Goal: Find specific page/section

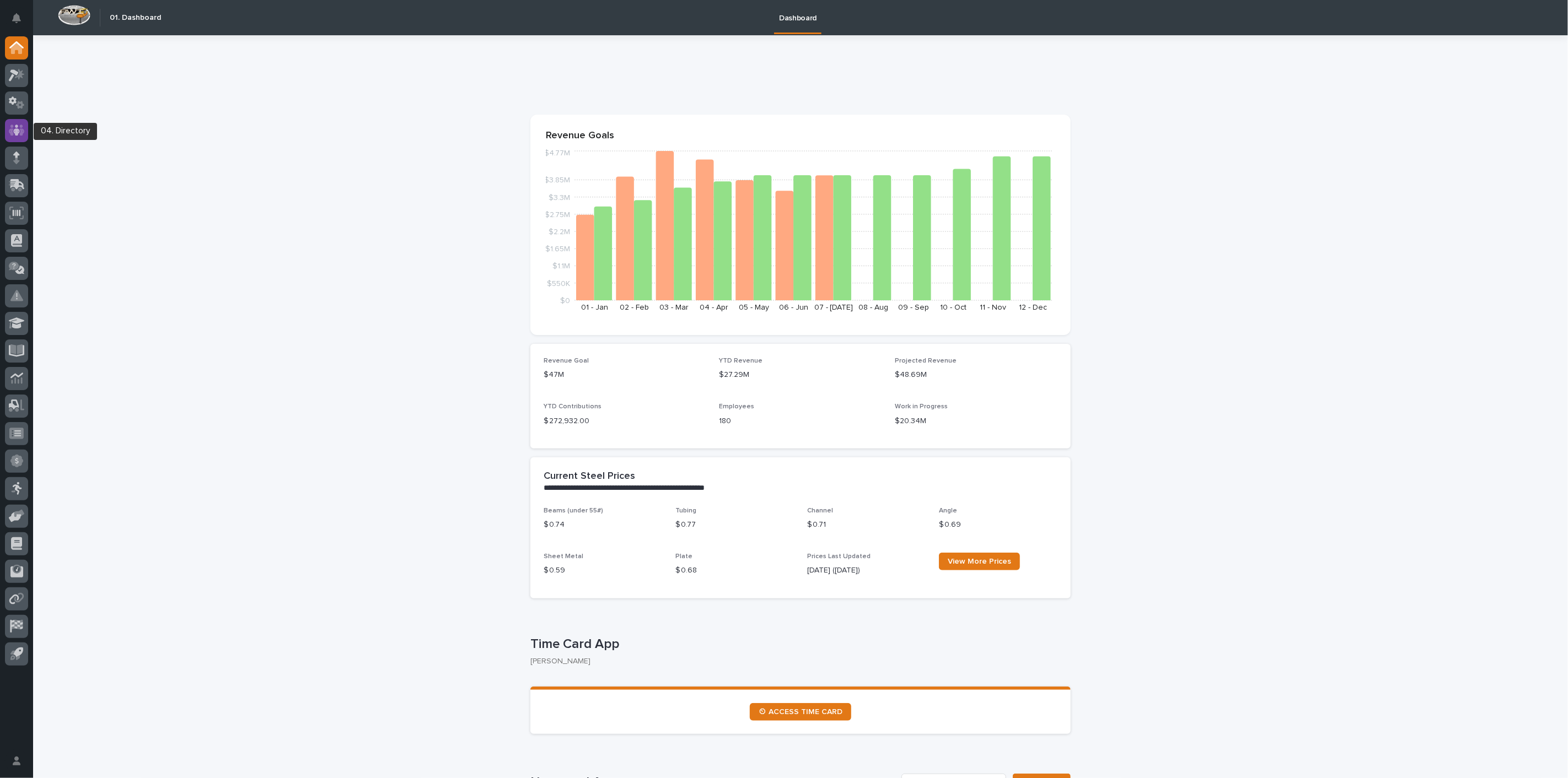
click at [6, 129] on div at bounding box center [17, 130] width 23 height 23
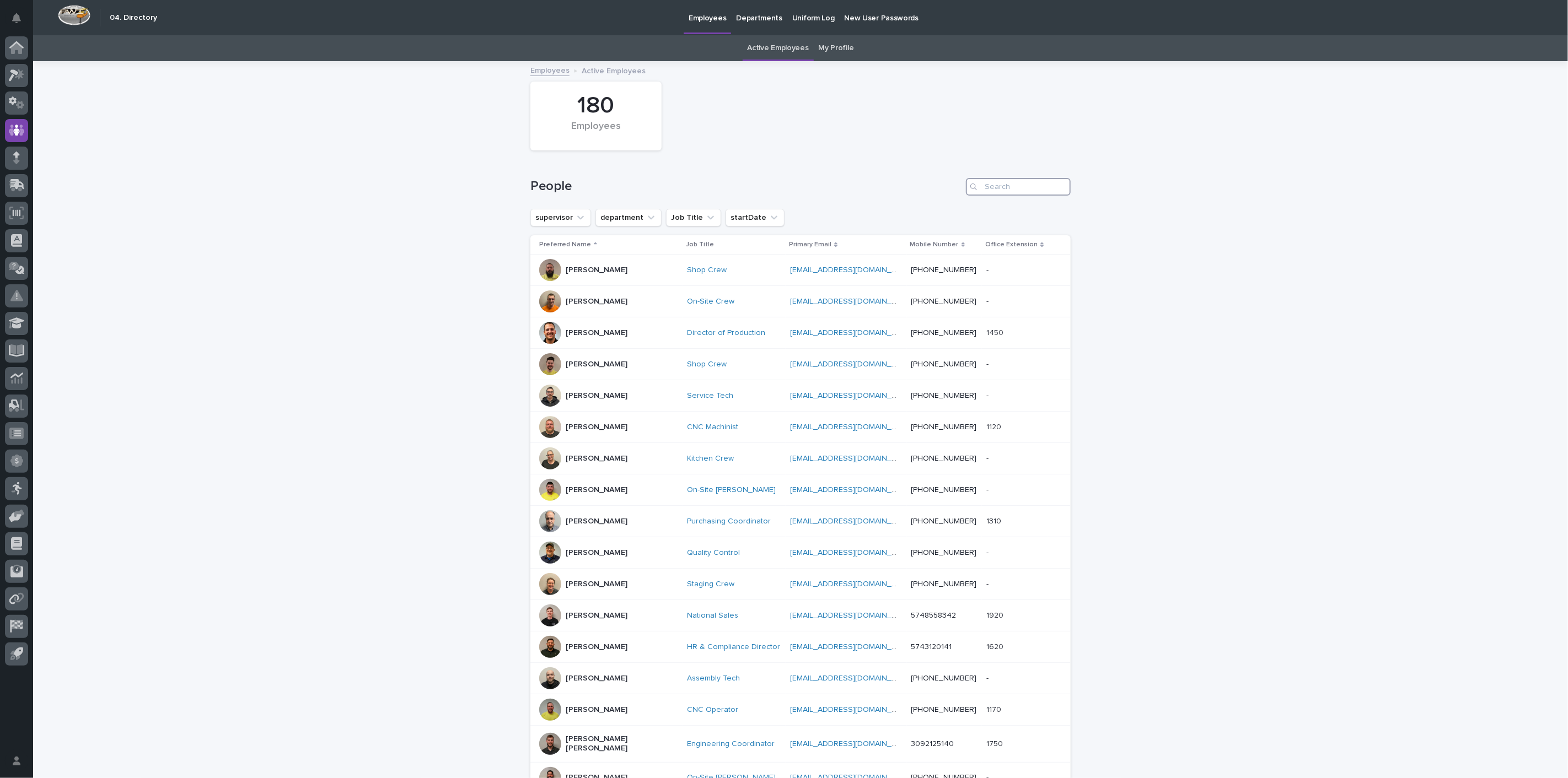
click at [1006, 186] on input "Search" at bounding box center [1017, 187] width 105 height 18
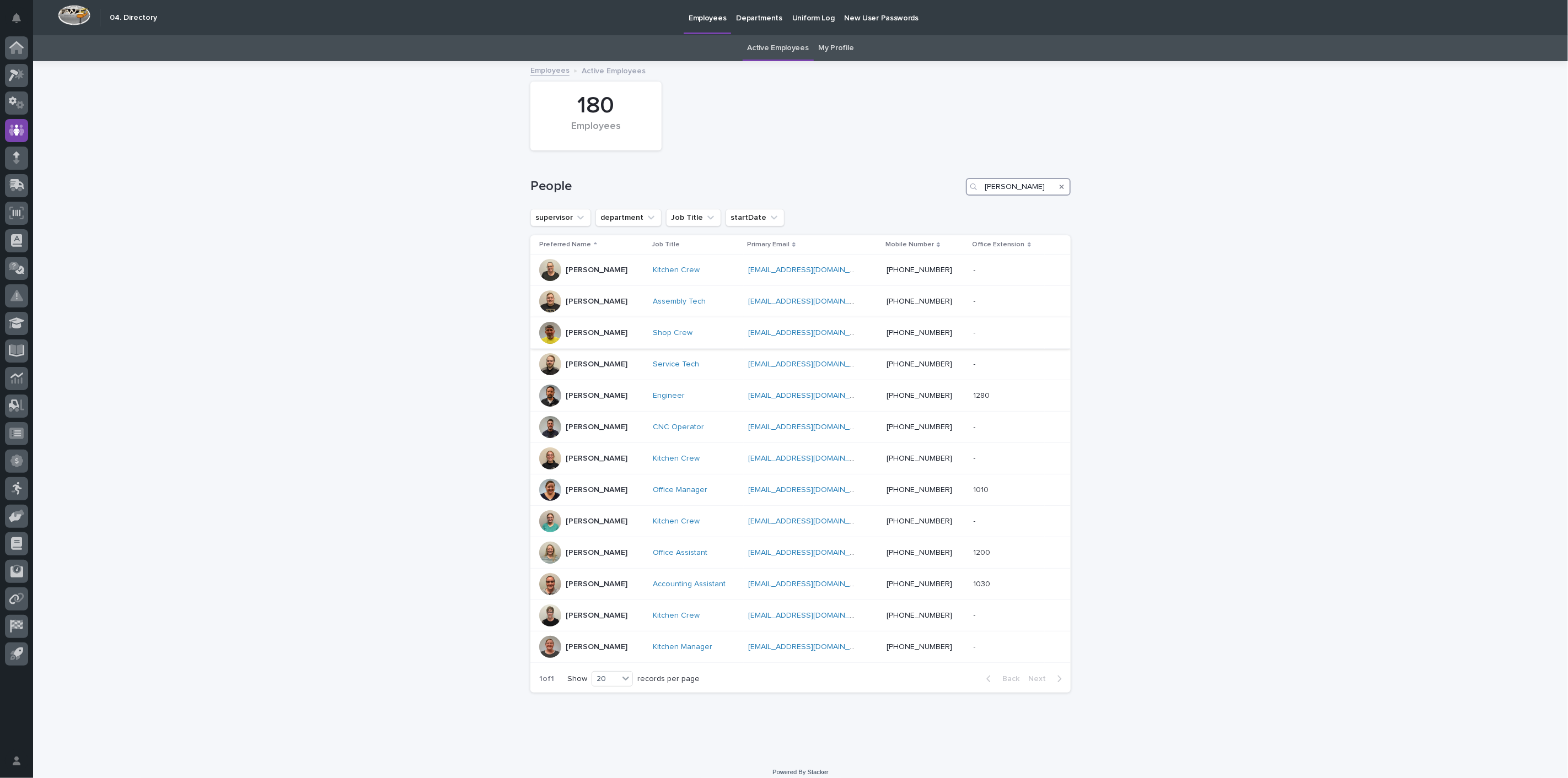
type input "[PERSON_NAME]"
click at [592, 342] on div "[PERSON_NAME]" at bounding box center [591, 333] width 105 height 22
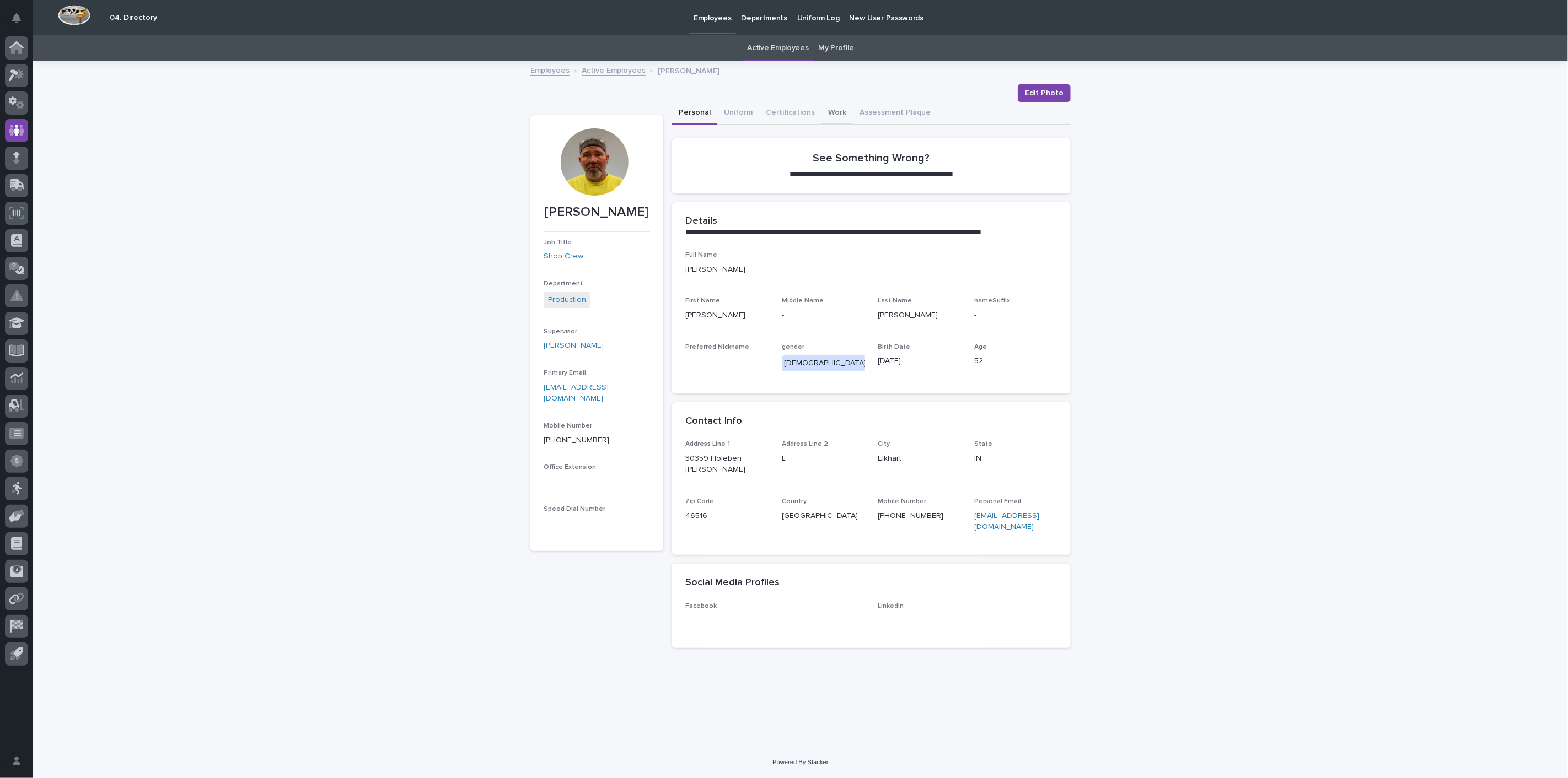
click at [842, 112] on div "Personal Uniform Certifications Work Assessment Plaque" at bounding box center [871, 114] width 399 height 23
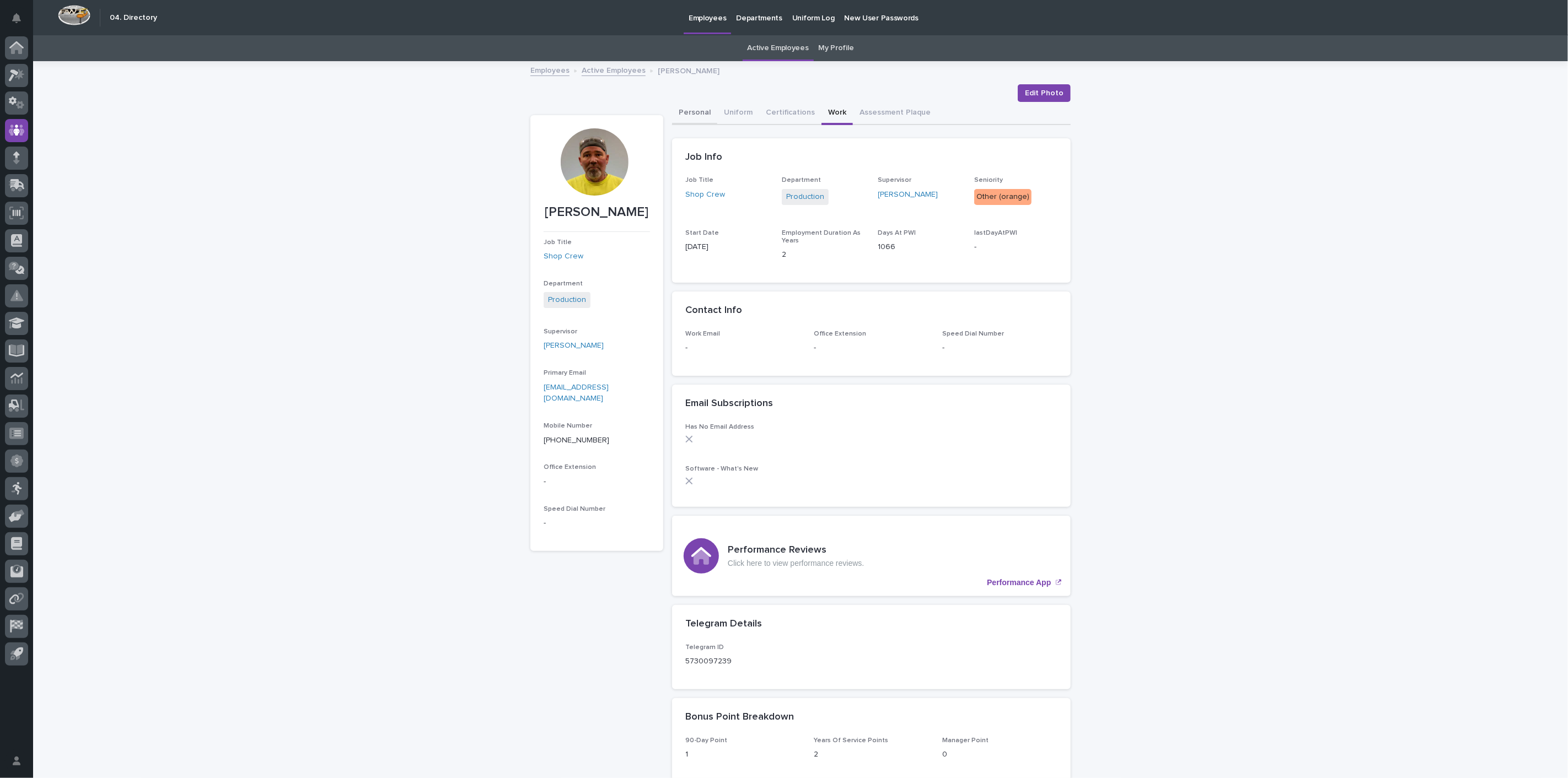
click at [698, 111] on button "Personal" at bounding box center [694, 114] width 45 height 23
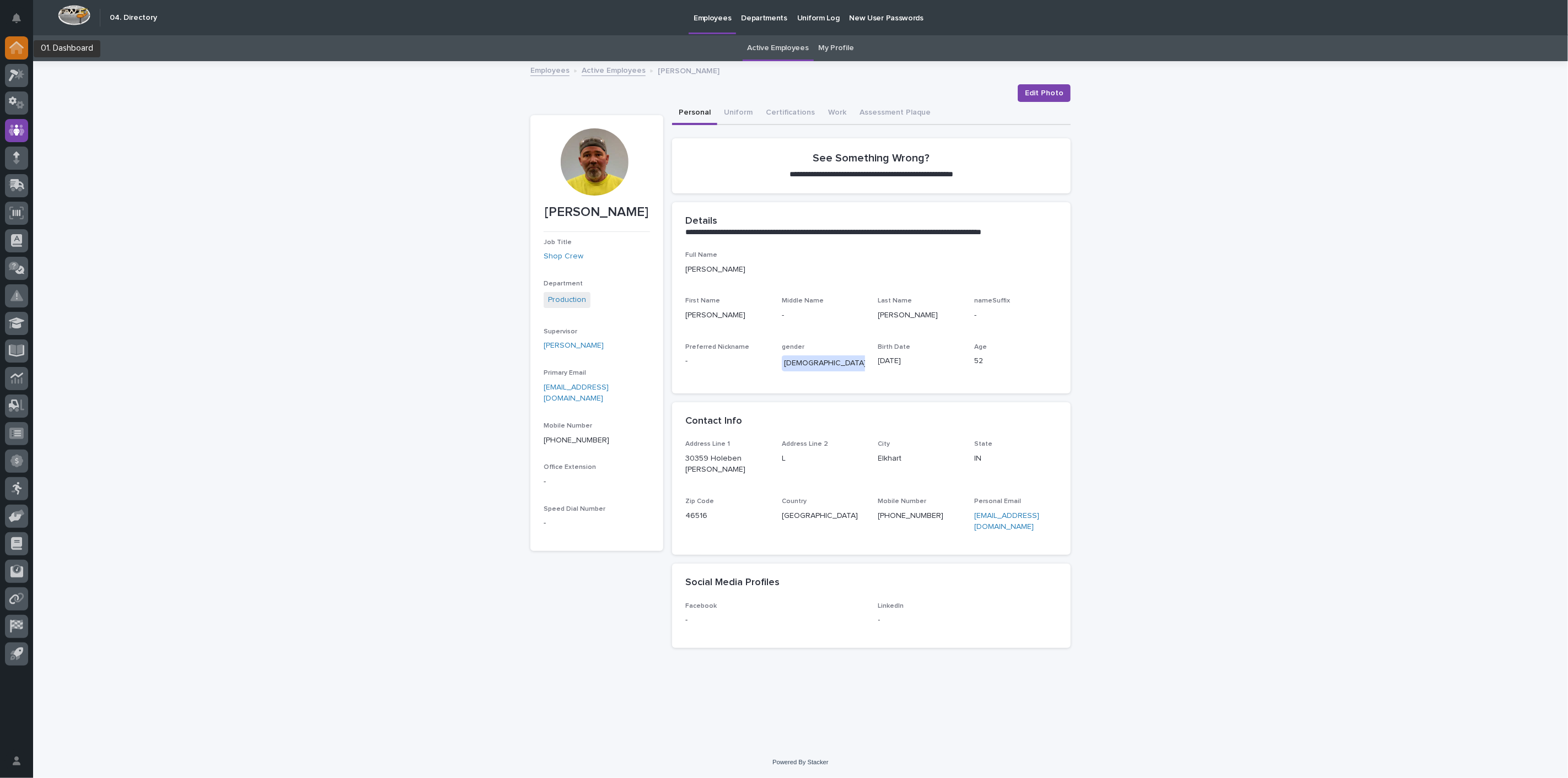
click at [18, 53] on icon at bounding box center [17, 48] width 11 height 11
